Goal: Information Seeking & Learning: Learn about a topic

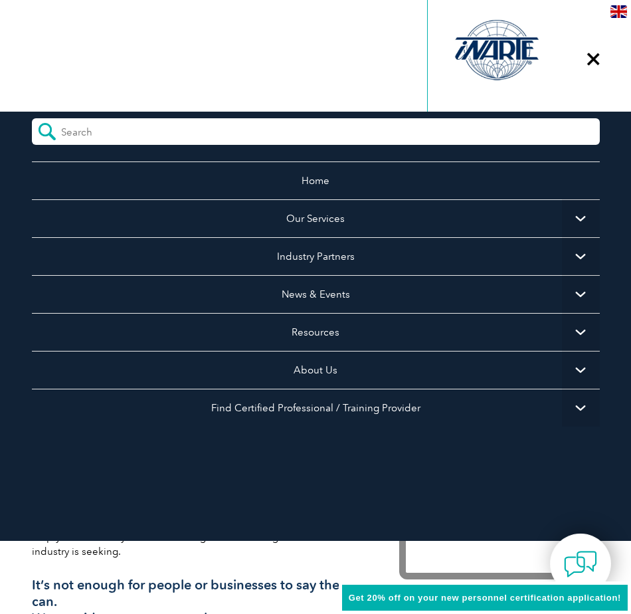
click at [594, 62] on div "▼" at bounding box center [593, 59] width 36 height 66
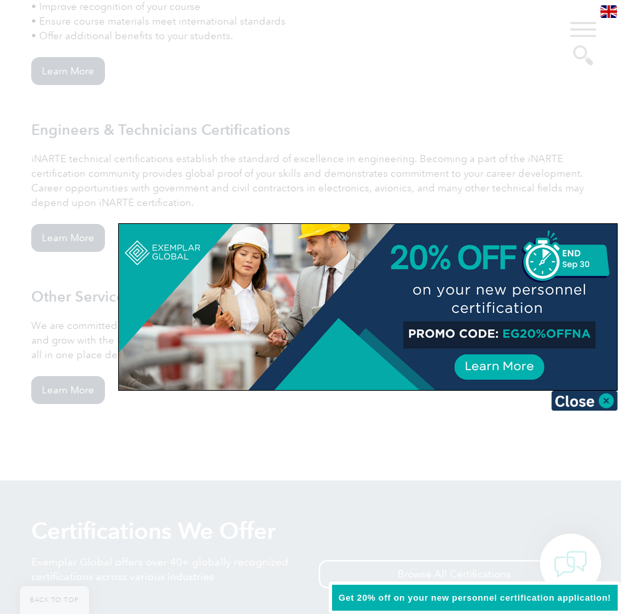
scroll to position [1063, 0]
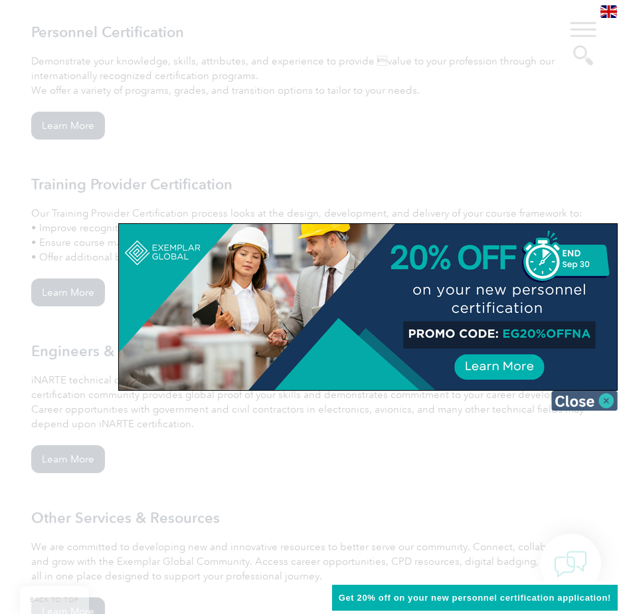
click at [605, 403] on img at bounding box center [584, 401] width 66 height 20
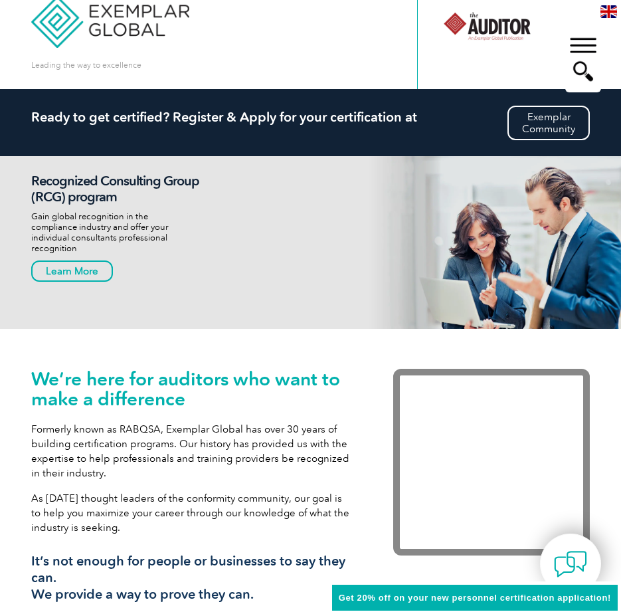
scroll to position [0, 0]
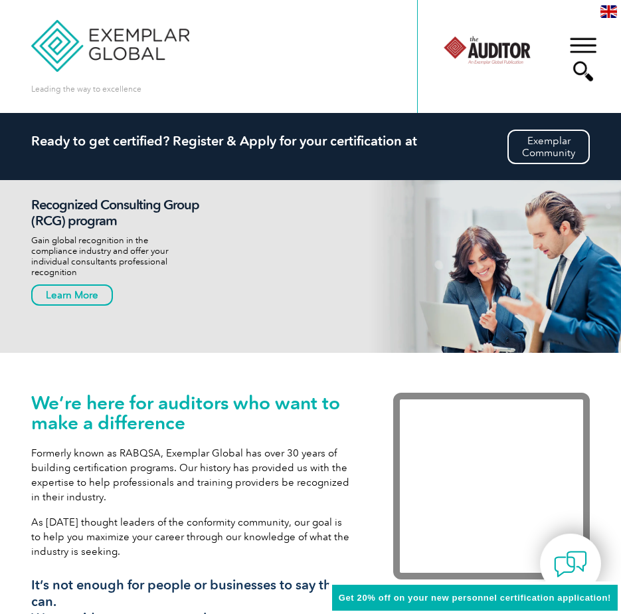
click at [579, 46] on div "▼" at bounding box center [583, 59] width 36 height 66
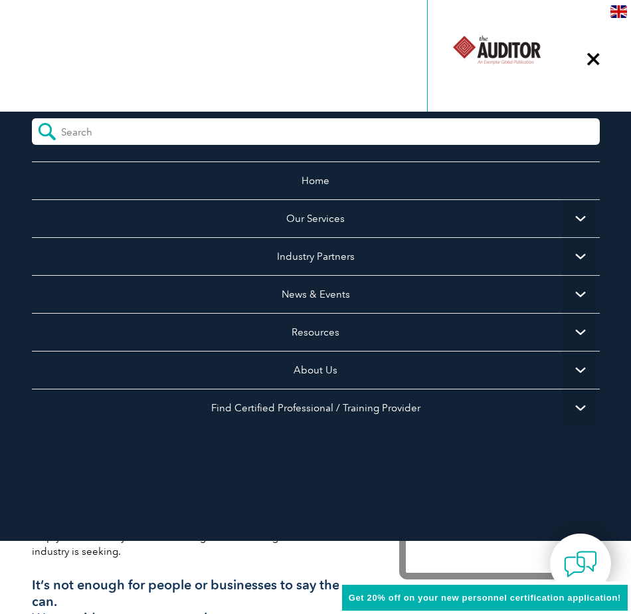
click at [592, 59] on div "▼" at bounding box center [593, 59] width 36 height 66
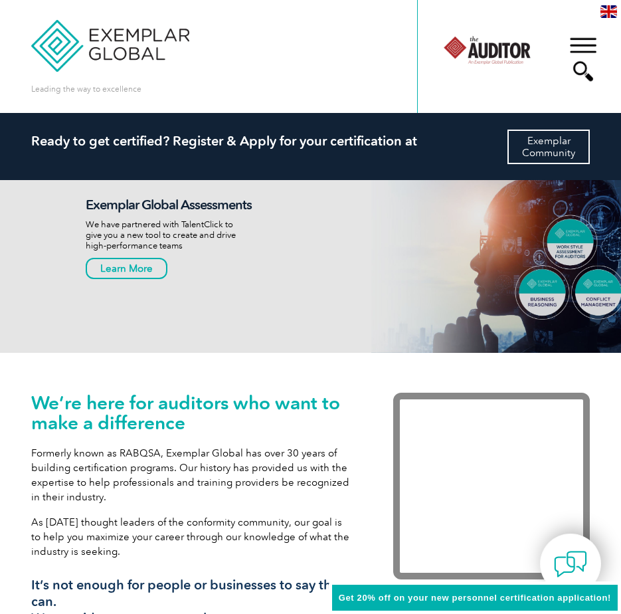
click at [523, 155] on link "Exemplar Community" at bounding box center [548, 147] width 82 height 35
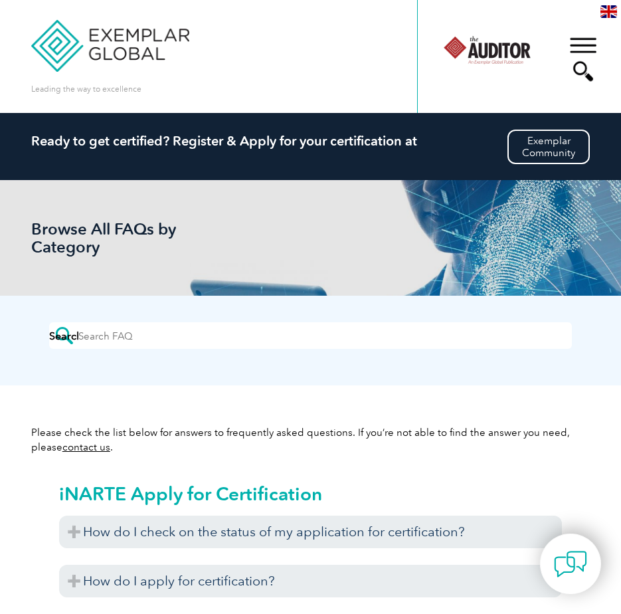
click at [121, 333] on input "search" at bounding box center [137, 332] width 118 height 20
type input "continuing education"
click at [49, 322] on input "Search" at bounding box center [63, 335] width 29 height 27
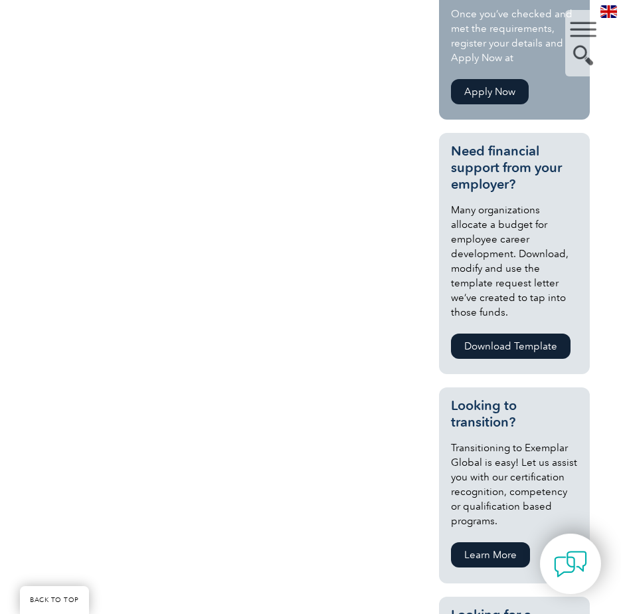
scroll to position [66, 0]
